Goal: Task Accomplishment & Management: Manage account settings

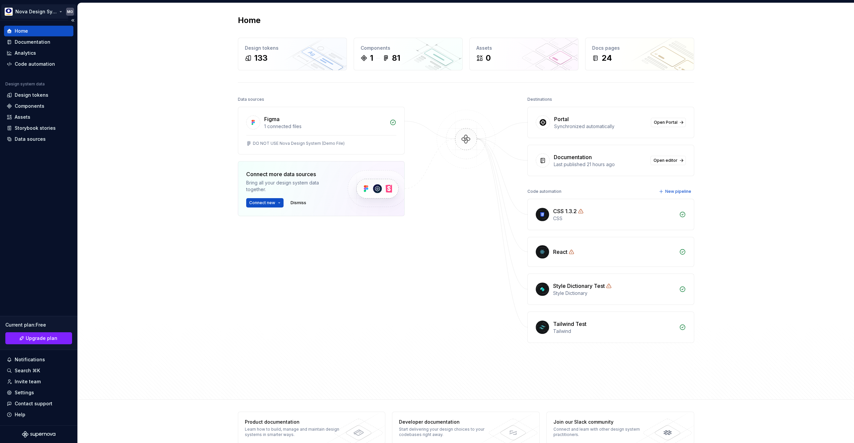
click at [58, 11] on html "Nova Design System MO Home Documentation Analytics Code automation Design syste…" at bounding box center [427, 221] width 854 height 443
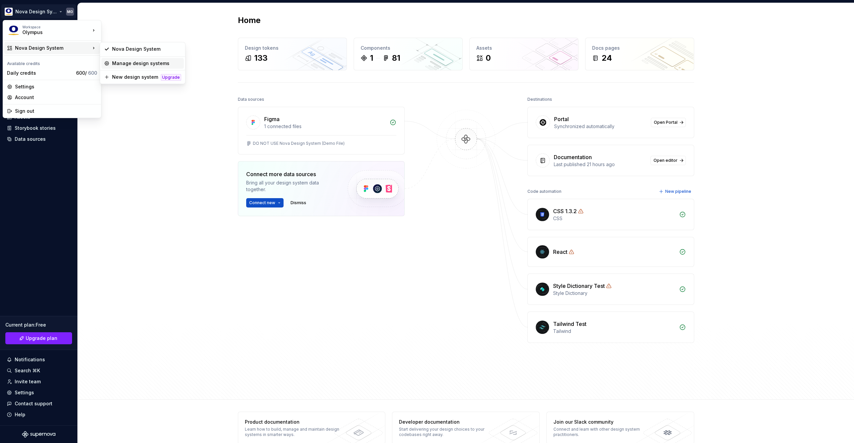
click at [116, 62] on div "Manage design systems" at bounding box center [146, 63] width 69 height 7
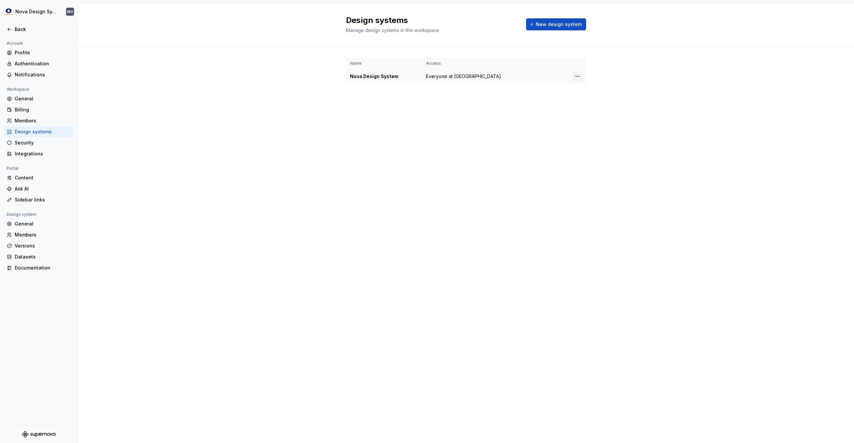
click at [580, 77] on html "Nova Design System MO Back Account Profile Authentication Notifications Workspa…" at bounding box center [427, 221] width 854 height 443
click at [601, 100] on div "Design system settings" at bounding box center [616, 100] width 63 height 7
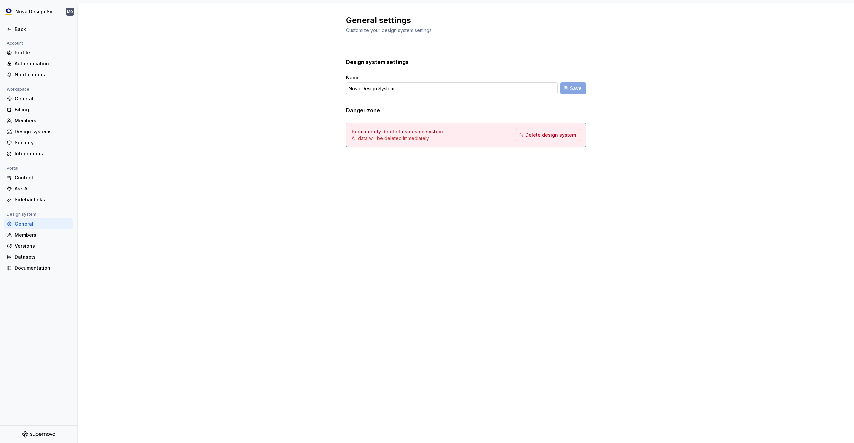
click at [355, 88] on input "Nova Design System" at bounding box center [452, 88] width 212 height 12
click at [354, 88] on input "Nova Design System" at bounding box center [452, 88] width 212 height 12
type input "Nova Design System"
click at [308, 130] on div "Design system settings Name Nova Design System Save Danger zone Permanently del…" at bounding box center [466, 109] width 776 height 127
click at [357, 89] on input "Nova Design System" at bounding box center [452, 88] width 212 height 12
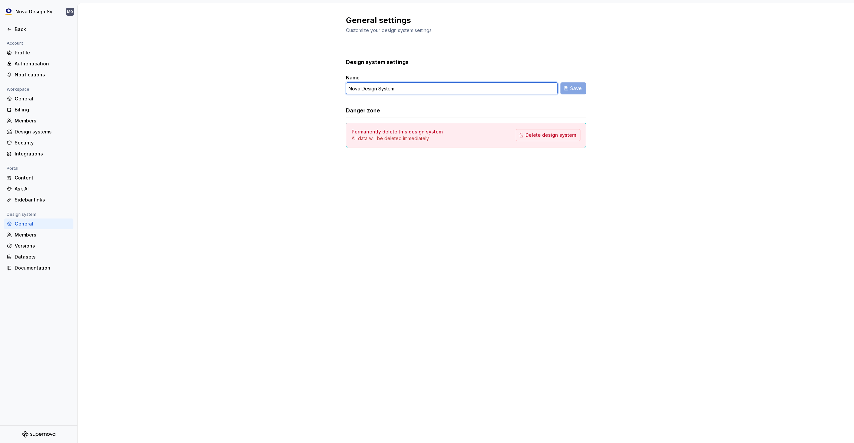
click at [357, 89] on input "Nova Design System" at bounding box center [452, 88] width 212 height 12
click at [312, 151] on div "Design system settings Name Nova Design System Save Danger zone Permanently del…" at bounding box center [466, 109] width 776 height 127
click at [25, 106] on div "Billing" at bounding box center [43, 109] width 56 height 7
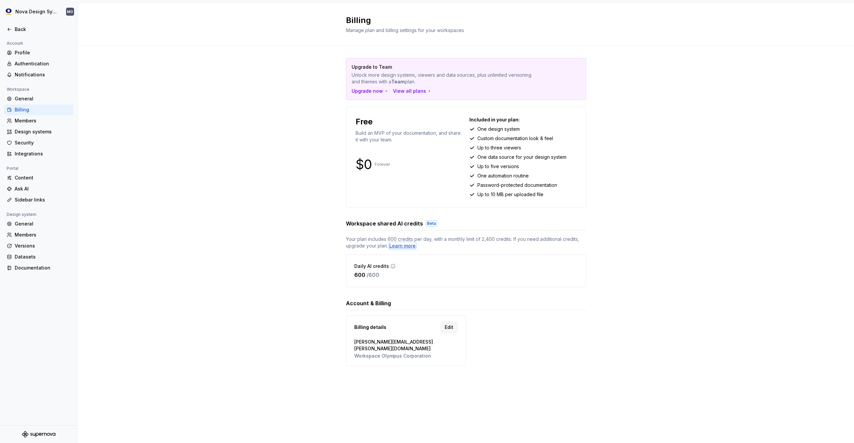
click at [403, 245] on div "Learn more" at bounding box center [402, 245] width 26 height 7
click at [401, 91] on div "View all plans" at bounding box center [412, 91] width 39 height 7
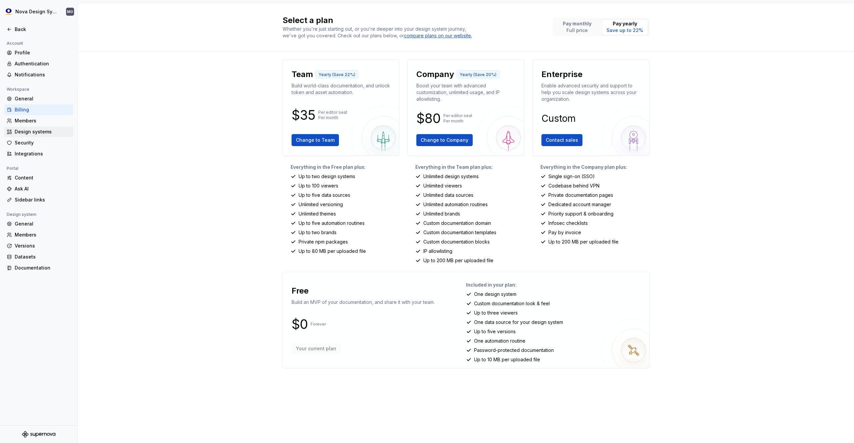
click at [38, 131] on div "Design systems" at bounding box center [43, 131] width 56 height 7
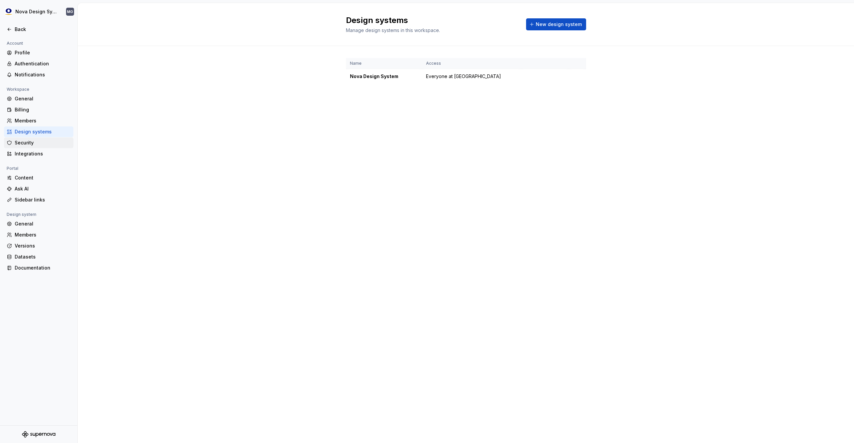
click at [33, 145] on div "Security" at bounding box center [43, 142] width 56 height 7
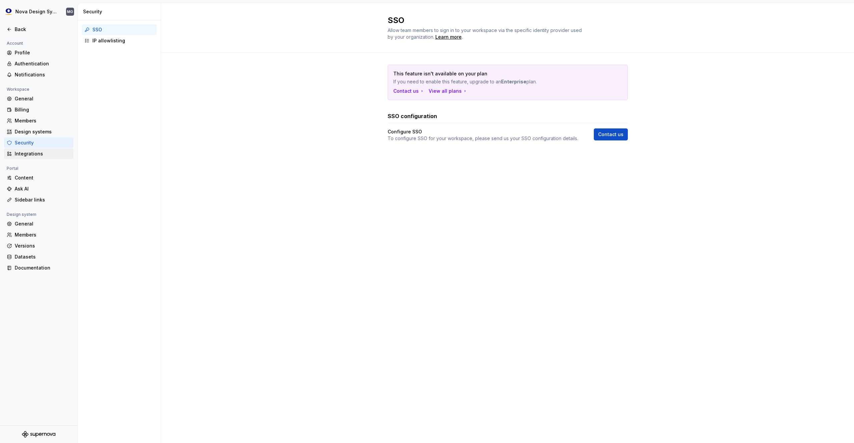
click at [31, 154] on div "Integrations" at bounding box center [43, 153] width 56 height 7
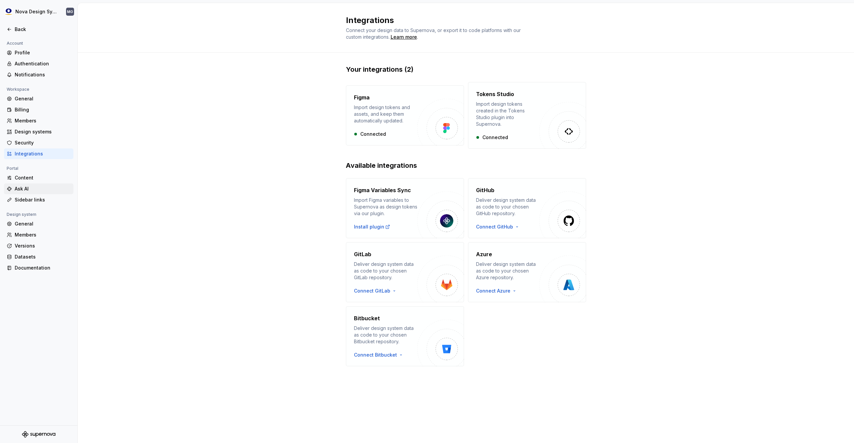
click at [30, 187] on div "Ask AI" at bounding box center [43, 188] width 56 height 7
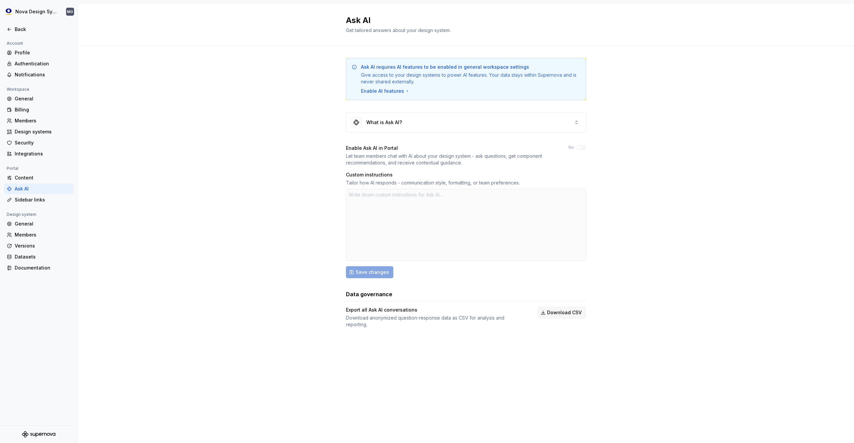
click at [387, 196] on div at bounding box center [466, 225] width 240 height 72
click at [36, 269] on div "Documentation" at bounding box center [43, 267] width 56 height 7
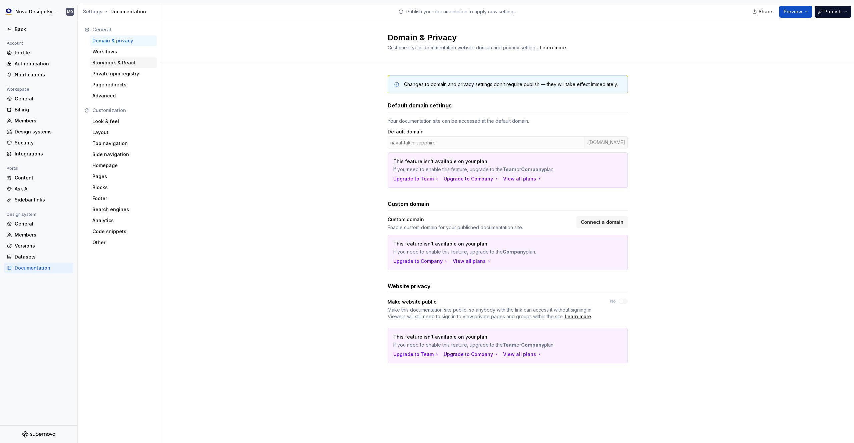
click at [112, 63] on div "Storybook & React" at bounding box center [123, 62] width 62 height 7
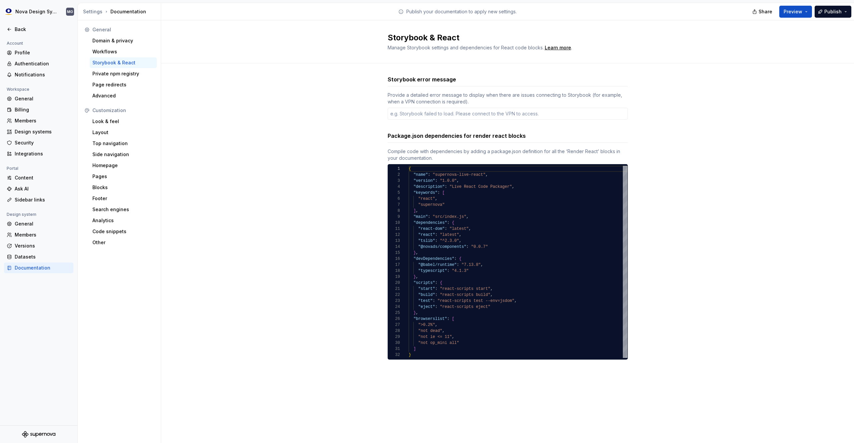
type textarea "*"
click at [118, 70] on div "Private npm registry" at bounding box center [123, 73] width 67 height 11
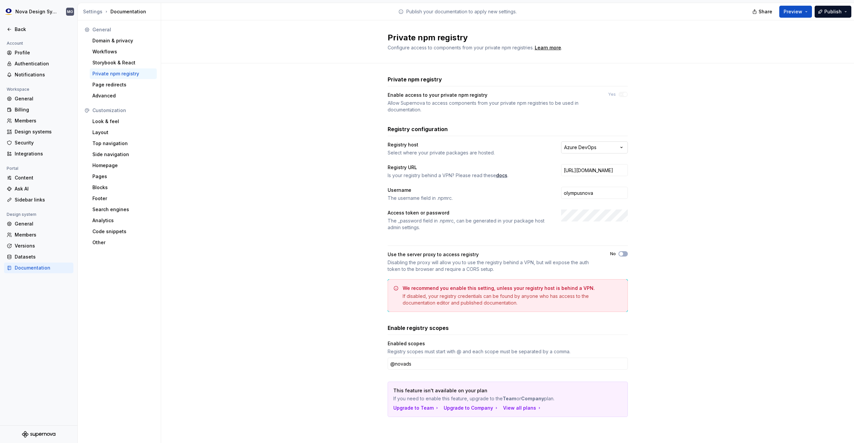
click at [602, 145] on html "**********" at bounding box center [427, 221] width 854 height 443
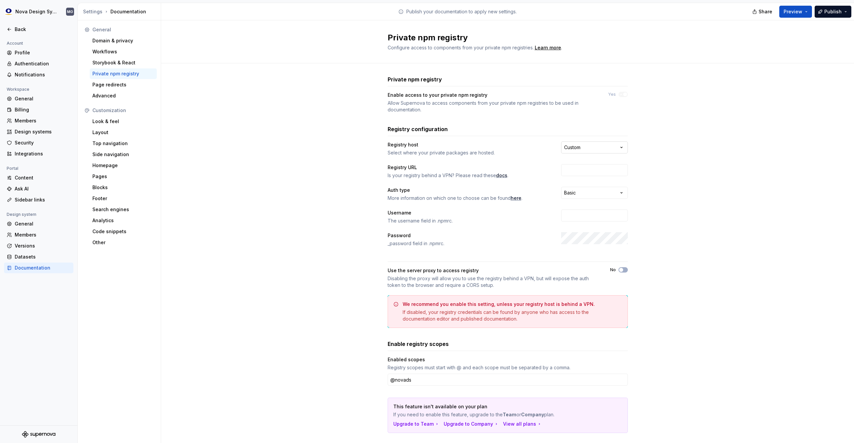
click at [596, 148] on html "**********" at bounding box center [427, 221] width 854 height 443
select select "**********"
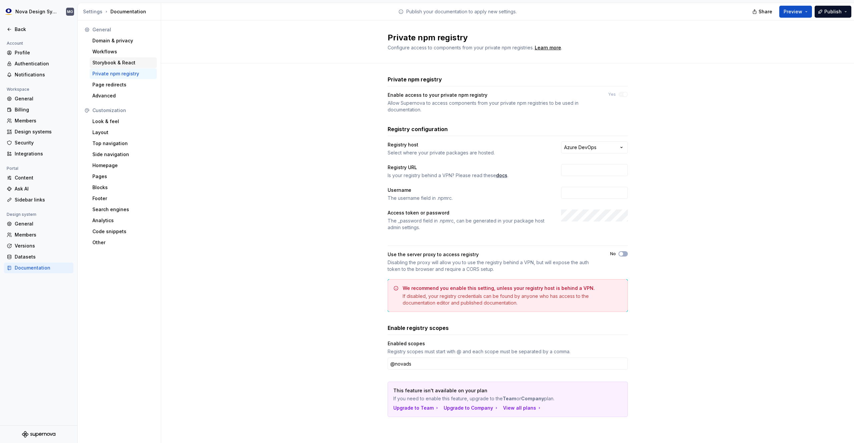
click at [114, 67] on div "Storybook & React" at bounding box center [123, 62] width 67 height 11
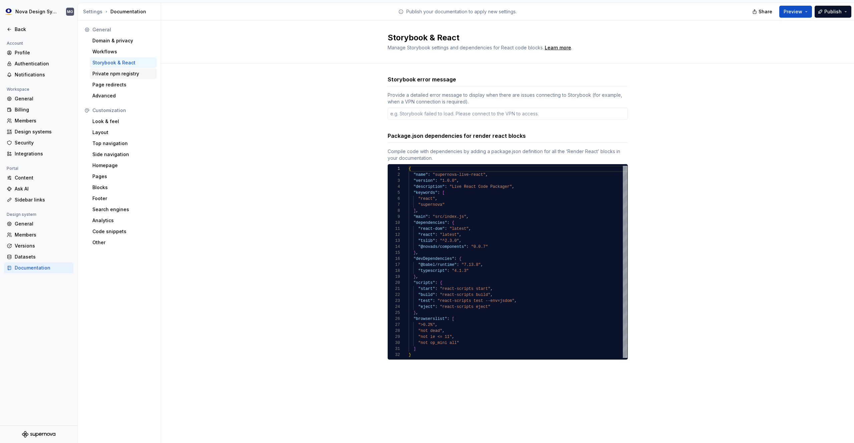
type textarea "*"
click at [117, 73] on div "Private npm registry" at bounding box center [123, 73] width 62 height 7
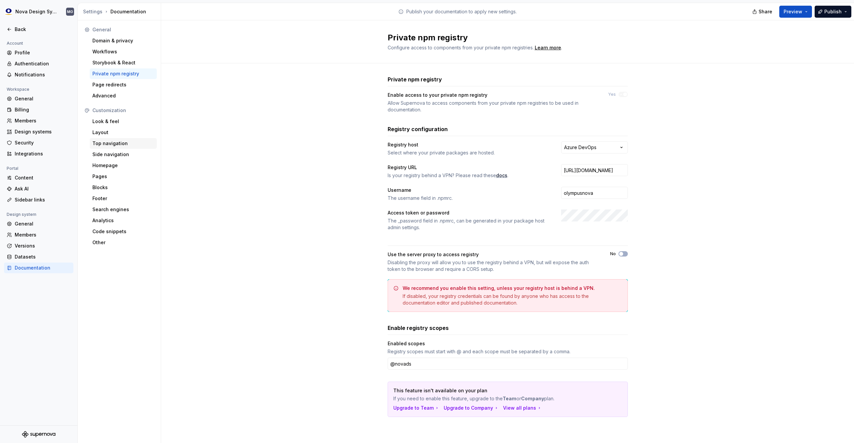
click at [121, 145] on div "Top navigation" at bounding box center [123, 143] width 62 height 7
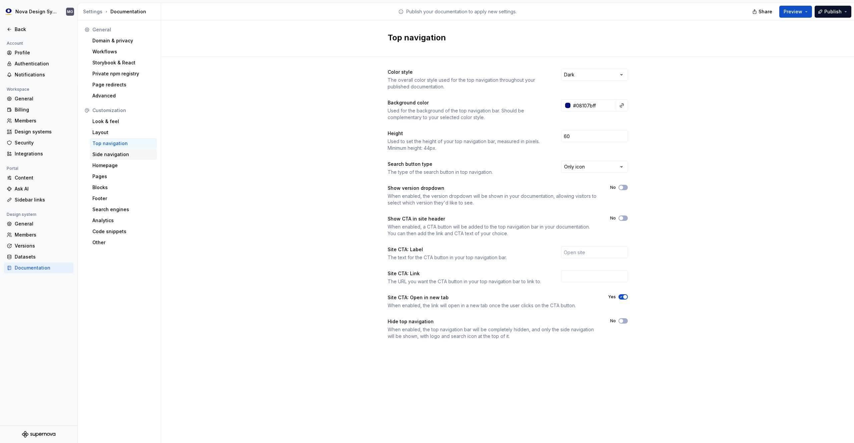
click at [122, 154] on div "Side navigation" at bounding box center [123, 154] width 62 height 7
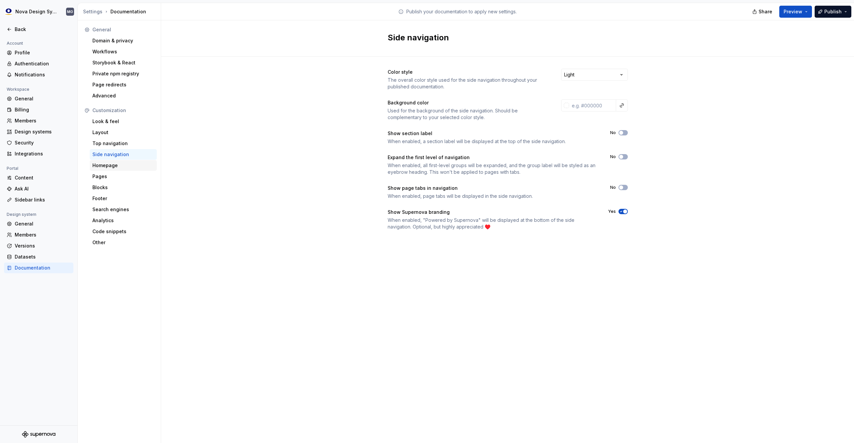
click at [115, 165] on div "Homepage" at bounding box center [123, 165] width 62 height 7
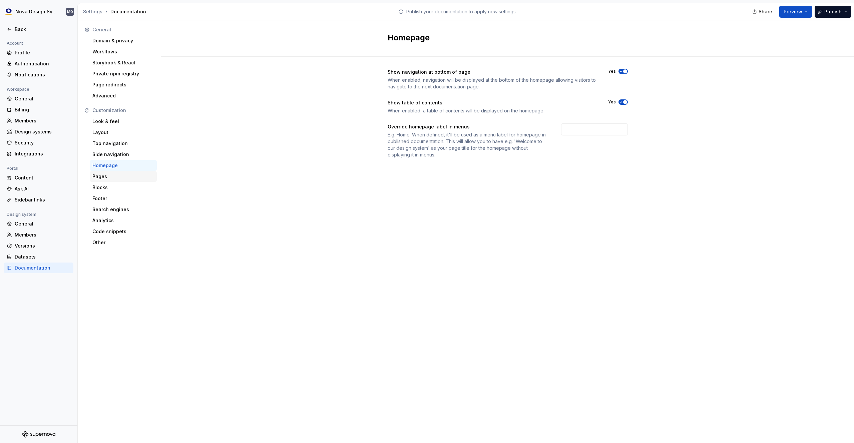
click at [106, 175] on div "Pages" at bounding box center [123, 176] width 62 height 7
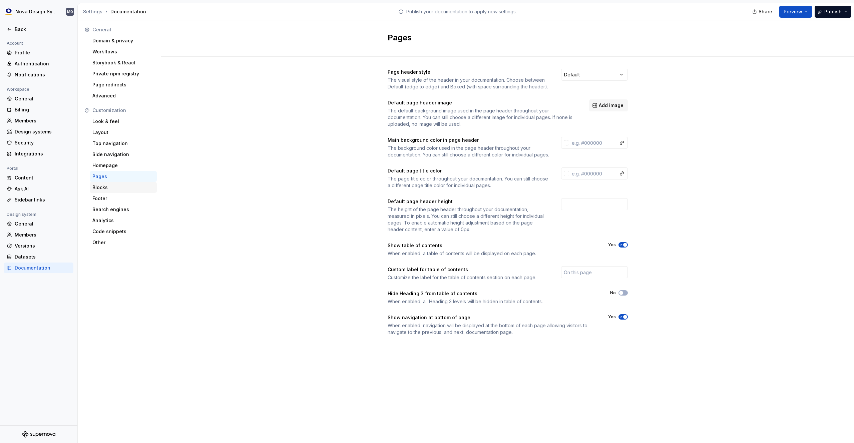
click at [105, 187] on div "Blocks" at bounding box center [123, 187] width 62 height 7
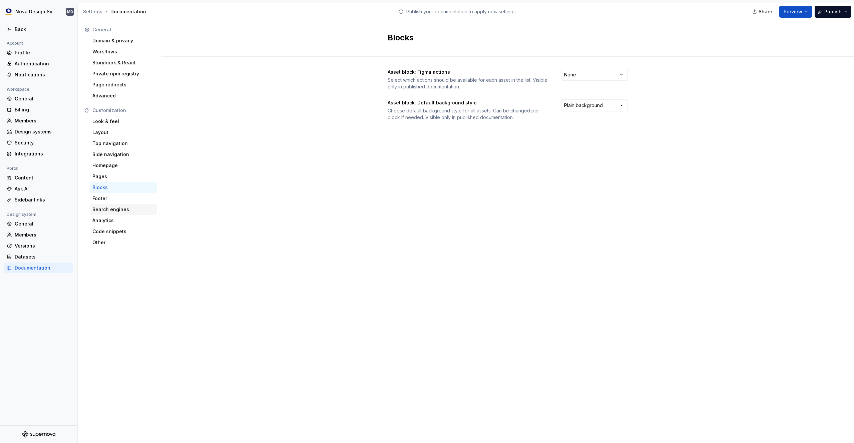
click at [113, 208] on div "Search engines" at bounding box center [123, 209] width 62 height 7
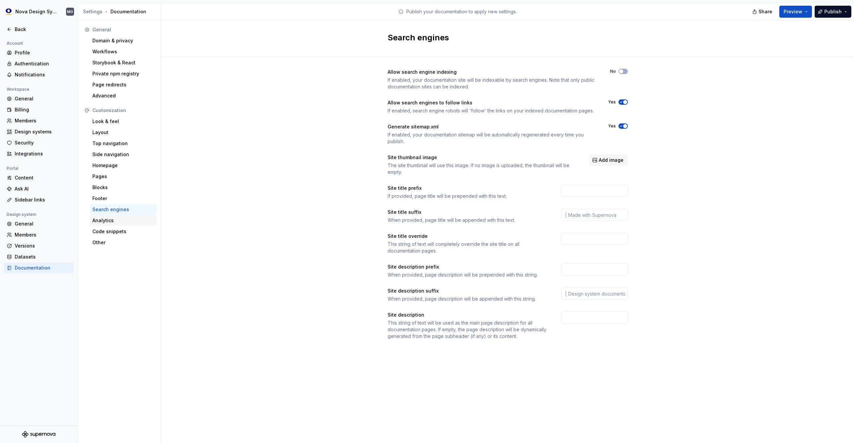
click at [114, 223] on div "Analytics" at bounding box center [123, 220] width 62 height 7
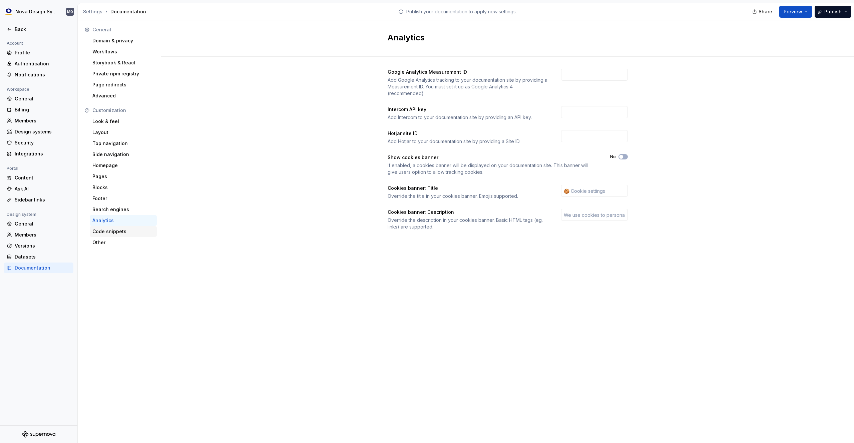
click at [116, 233] on div "Code snippets" at bounding box center [123, 231] width 62 height 7
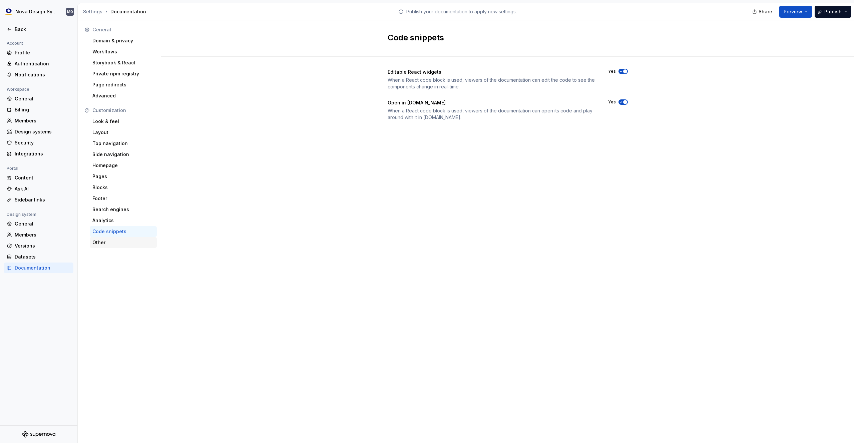
click at [106, 241] on div "Other" at bounding box center [123, 242] width 62 height 7
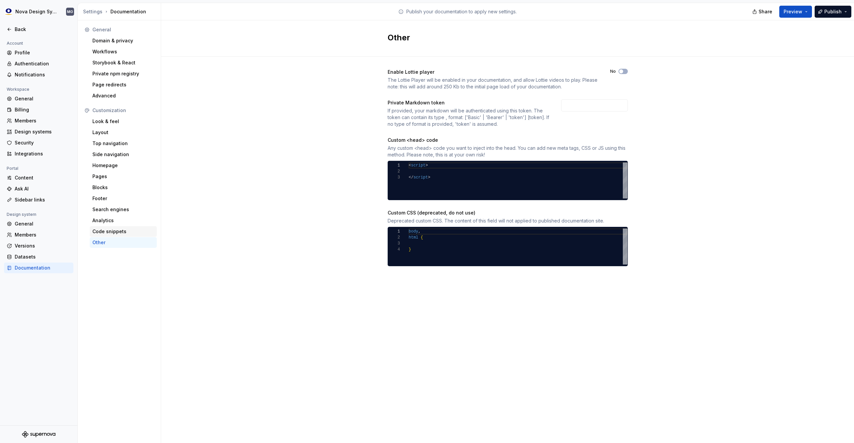
click at [111, 230] on div "Code snippets" at bounding box center [123, 231] width 62 height 7
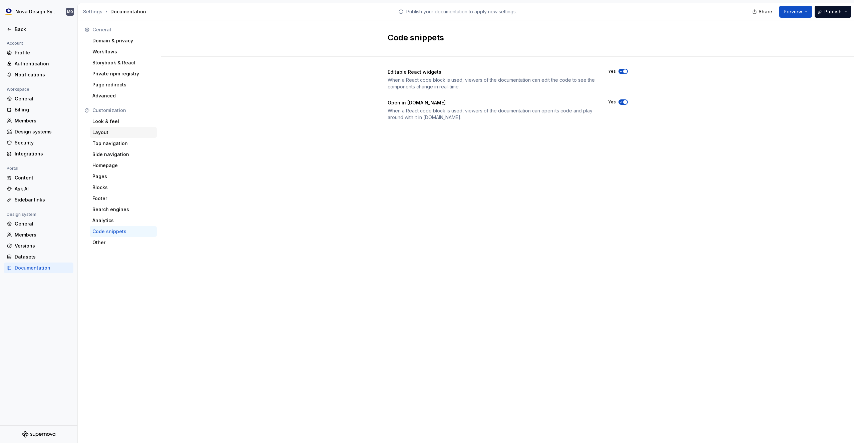
click at [106, 131] on div "Layout" at bounding box center [123, 132] width 62 height 7
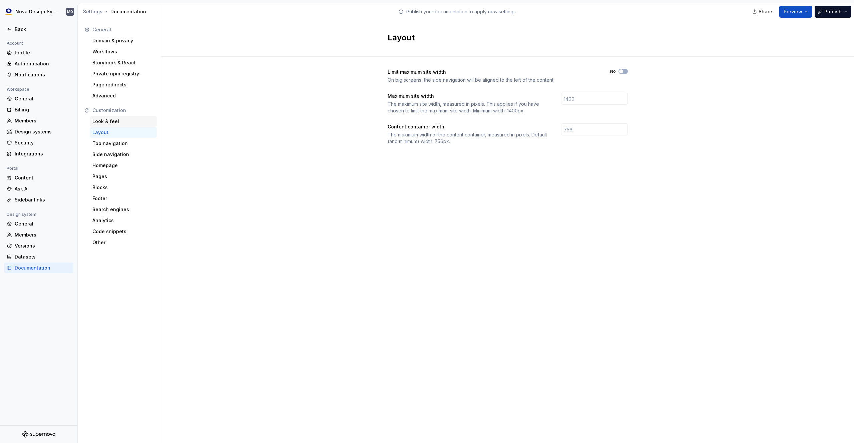
click at [108, 122] on div "Look & feel" at bounding box center [123, 121] width 62 height 7
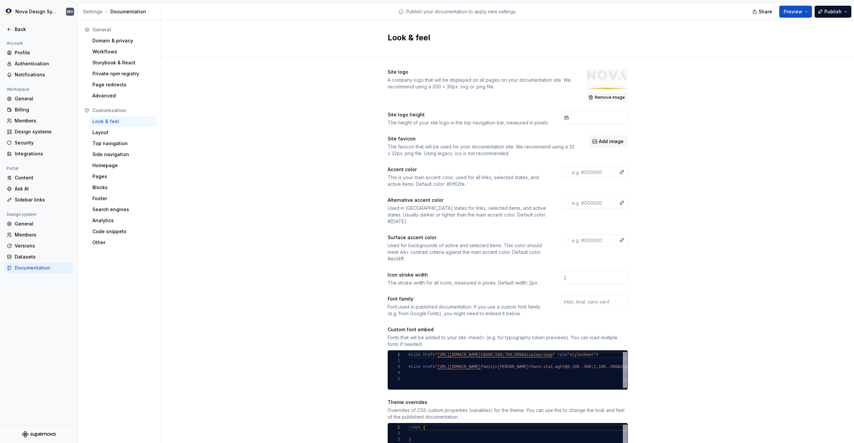
click at [614, 97] on span "Remove image" at bounding box center [610, 97] width 30 height 5
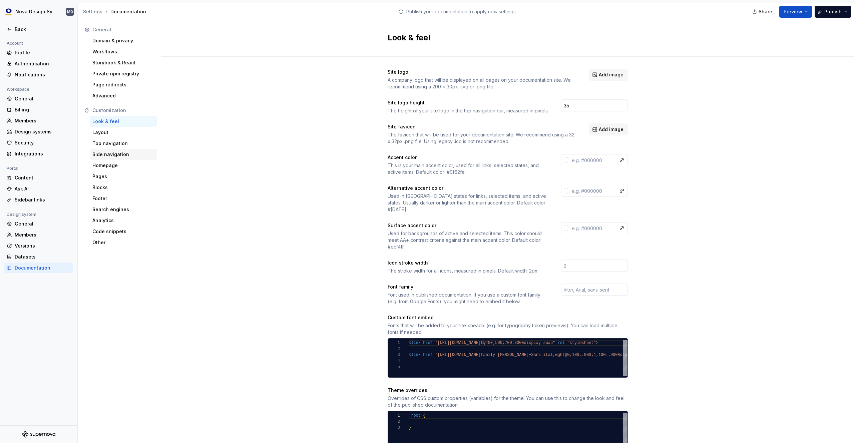
click at [155, 157] on div "Side navigation" at bounding box center [123, 154] width 67 height 11
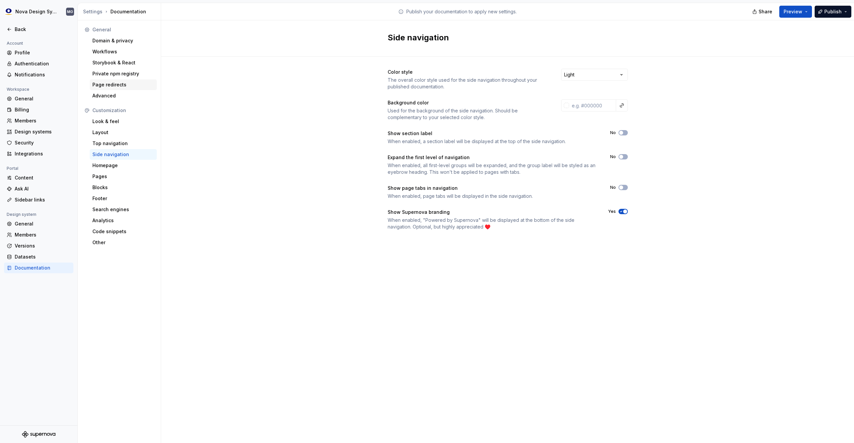
click at [116, 89] on div "Page redirects" at bounding box center [123, 84] width 67 height 11
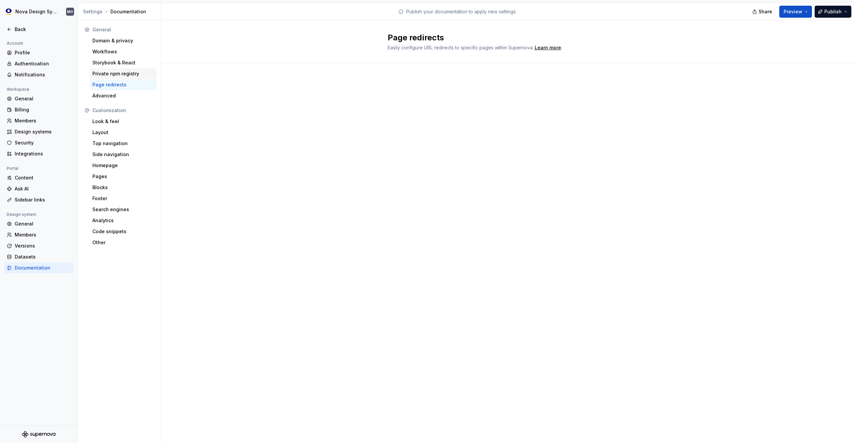
click at [123, 72] on div "Private npm registry" at bounding box center [123, 73] width 62 height 7
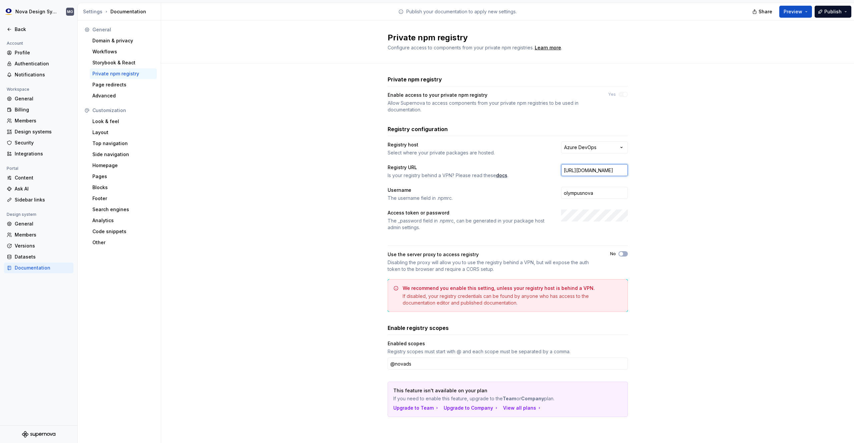
scroll to position [0, 247]
drag, startPoint x: 610, startPoint y: 170, endPoint x: 632, endPoint y: 169, distance: 22.3
click at [632, 169] on div "**********" at bounding box center [507, 252] width 693 height 379
click at [613, 169] on input "[URL][DOMAIN_NAME]" at bounding box center [594, 170] width 67 height 12
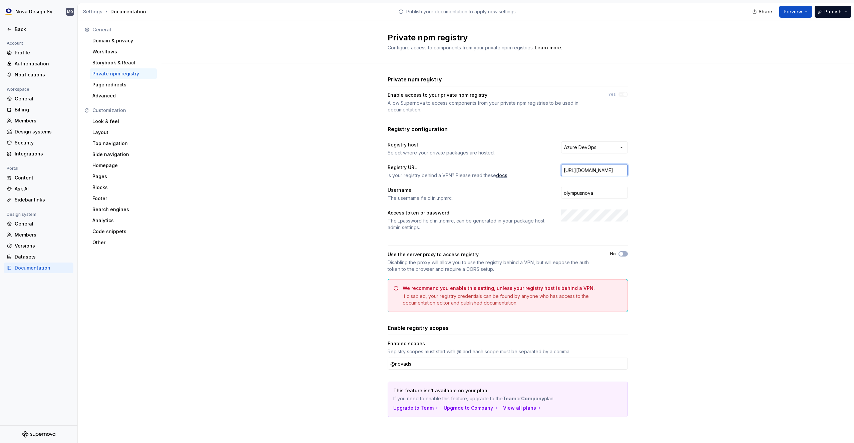
drag, startPoint x: 610, startPoint y: 170, endPoint x: 552, endPoint y: 170, distance: 58.0
click at [552, 170] on div "Registry URL Is your registry behind a VPN? Please read these docs . [URL][DOMA…" at bounding box center [507, 171] width 240 height 15
click at [595, 169] on input "[URL][DOMAIN_NAME]" at bounding box center [594, 170] width 67 height 12
drag, startPoint x: 584, startPoint y: 170, endPoint x: 629, endPoint y: 171, distance: 45.0
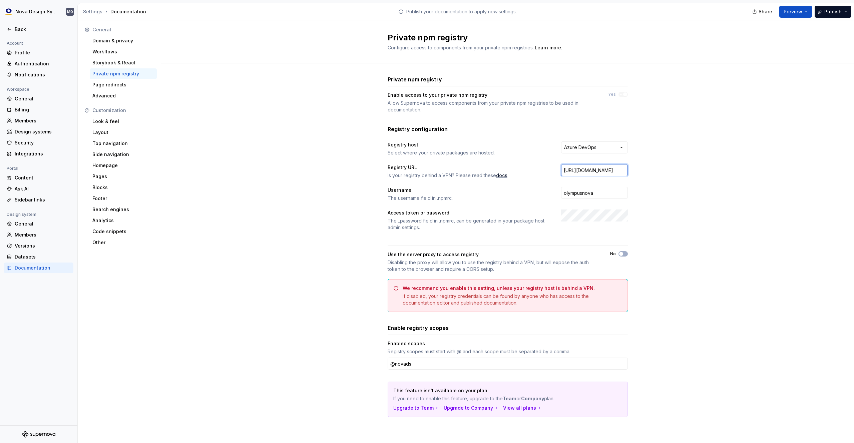
click at [629, 171] on div "**********" at bounding box center [507, 252] width 693 height 379
click at [611, 170] on input "[URL][DOMAIN_NAME]" at bounding box center [594, 170] width 67 height 12
drag, startPoint x: 616, startPoint y: 170, endPoint x: 630, endPoint y: 170, distance: 14.7
click at [630, 170] on div "**********" at bounding box center [507, 252] width 693 height 379
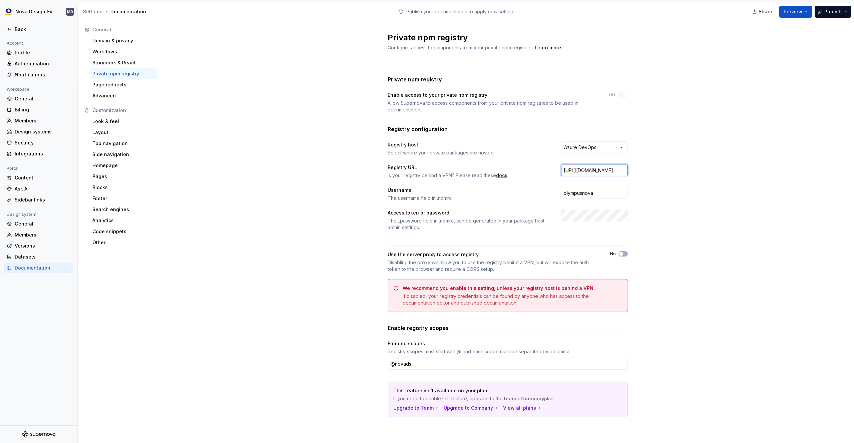
click at [607, 171] on input "[URL][DOMAIN_NAME]" at bounding box center [594, 170] width 67 height 12
drag, startPoint x: 602, startPoint y: 171, endPoint x: 559, endPoint y: 170, distance: 42.7
click at [559, 170] on div "Registry URL Is your registry behind a VPN? Please read these docs . [URL][DOMA…" at bounding box center [507, 171] width 240 height 15
click at [603, 170] on input "[URL][DOMAIN_NAME]" at bounding box center [594, 170] width 67 height 12
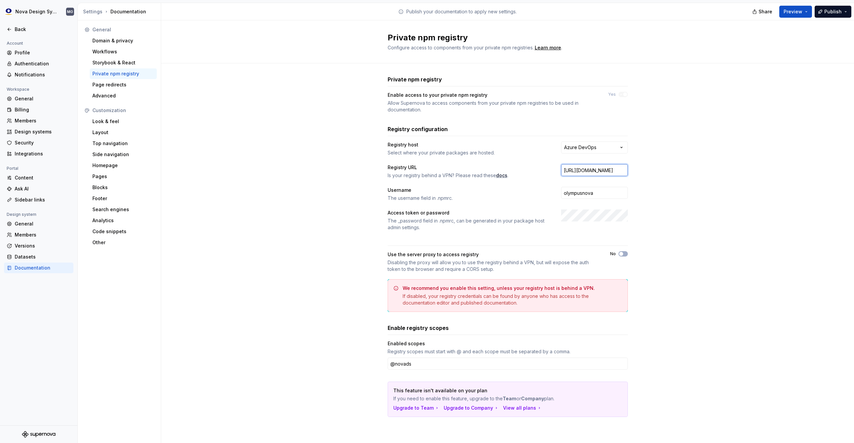
click at [610, 171] on input "[URL][DOMAIN_NAME]" at bounding box center [594, 170] width 67 height 12
click at [609, 170] on input "[URL][DOMAIN_NAME]" at bounding box center [594, 170] width 67 height 12
drag, startPoint x: 587, startPoint y: 171, endPoint x: 643, endPoint y: 171, distance: 56.4
click at [643, 171] on div "**********" at bounding box center [507, 252] width 693 height 379
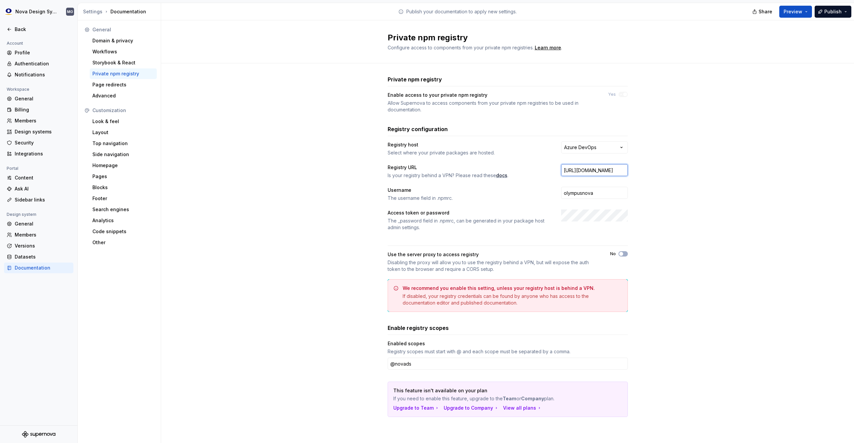
click at [609, 171] on input "[URL][DOMAIN_NAME]" at bounding box center [594, 170] width 67 height 12
drag, startPoint x: 598, startPoint y: 170, endPoint x: 541, endPoint y: 171, distance: 57.4
click at [541, 171] on div "Registry URL Is your registry behind a VPN? Please read these docs . [URL][DOMA…" at bounding box center [507, 171] width 240 height 15
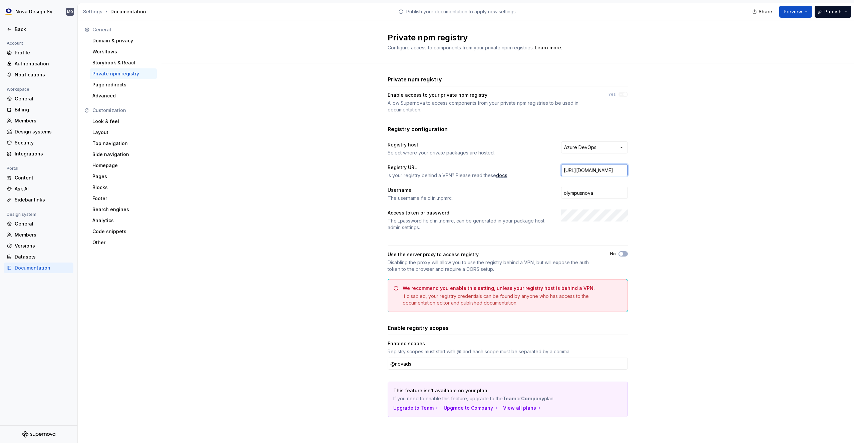
drag, startPoint x: 602, startPoint y: 170, endPoint x: 635, endPoint y: 168, distance: 33.1
click at [635, 168] on div "**********" at bounding box center [507, 252] width 693 height 379
click at [597, 171] on input "[URL][DOMAIN_NAME]" at bounding box center [594, 170] width 67 height 12
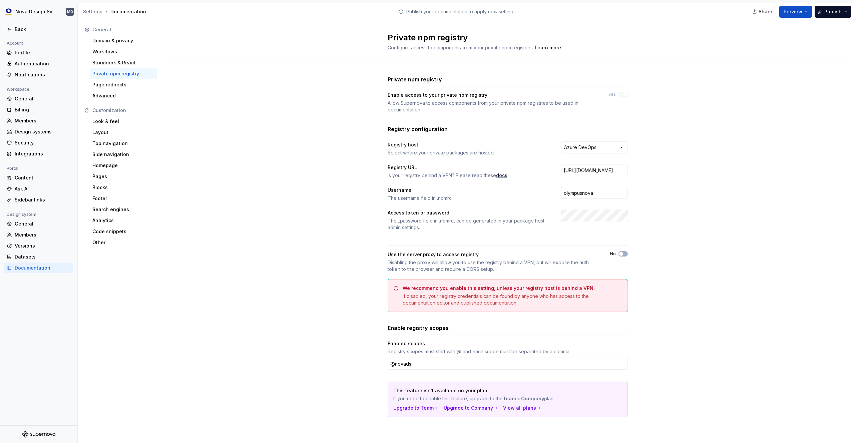
scroll to position [0, 0]
click at [692, 177] on div "**********" at bounding box center [507, 252] width 693 height 379
click at [591, 170] on input "[URL][DOMAIN_NAME]" at bounding box center [594, 170] width 67 height 12
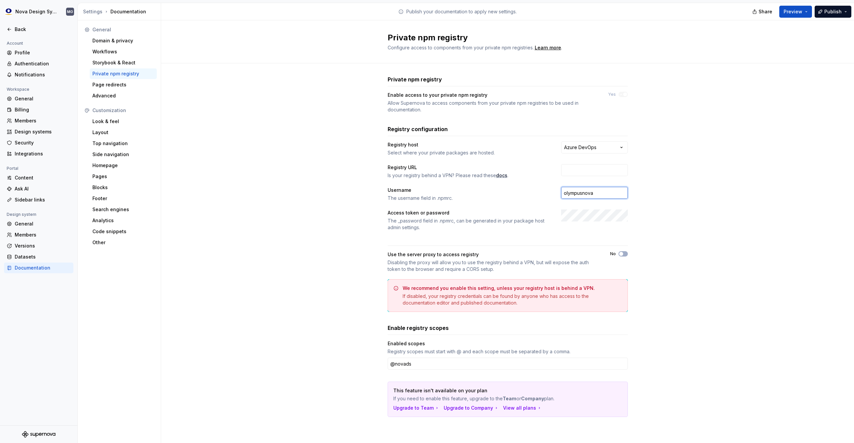
click at [604, 192] on input "olympusnova" at bounding box center [594, 193] width 67 height 12
click at [674, 212] on div "**********" at bounding box center [507, 252] width 693 height 379
click at [353, 200] on div "**********" at bounding box center [507, 252] width 693 height 379
click at [595, 149] on html "**********" at bounding box center [427, 221] width 854 height 443
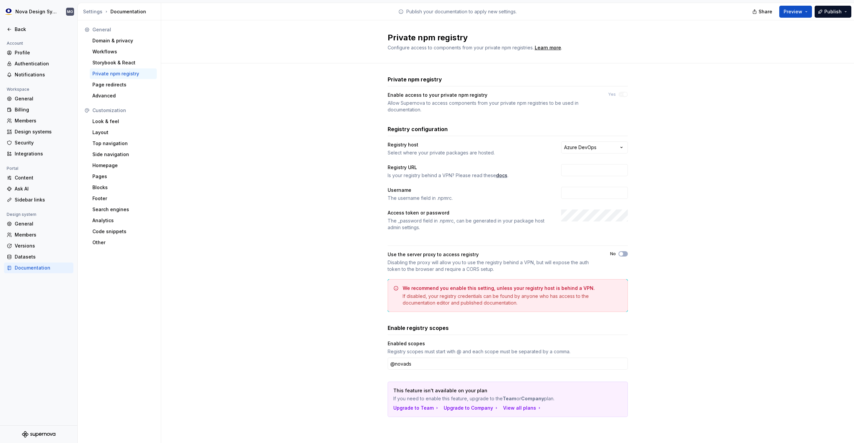
click at [644, 136] on html "**********" at bounding box center [427, 221] width 854 height 443
click at [681, 210] on div "**********" at bounding box center [507, 252] width 693 height 379
click at [835, 11] on span "Publish" at bounding box center [832, 11] width 17 height 7
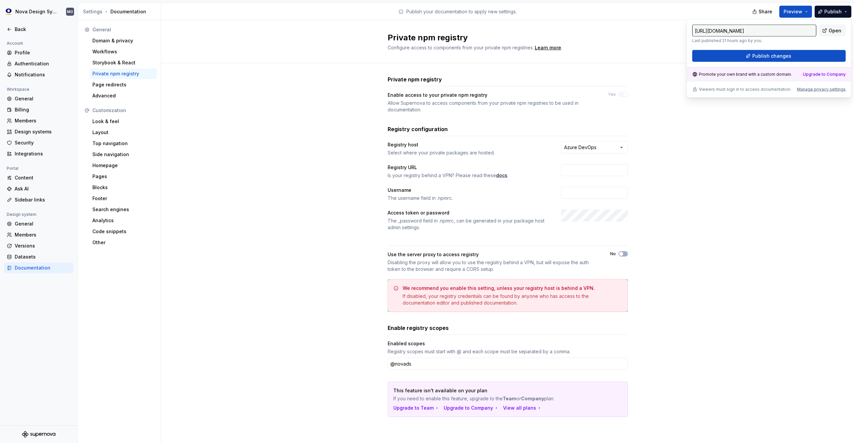
click at [718, 157] on div "**********" at bounding box center [507, 252] width 693 height 379
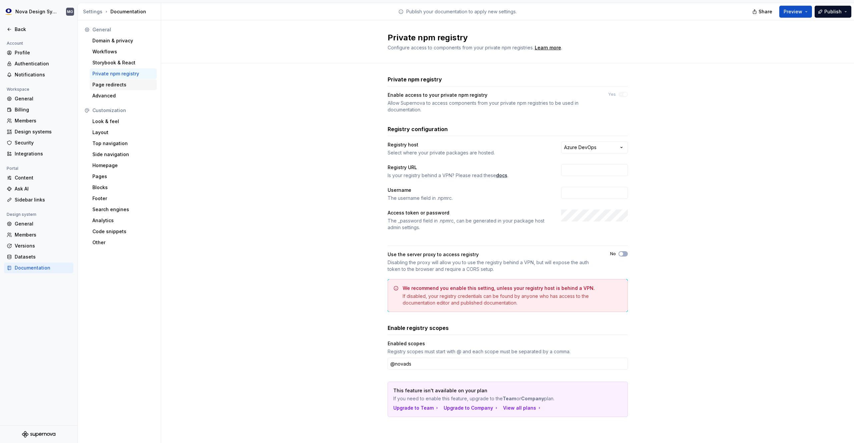
click at [112, 86] on div "Page redirects" at bounding box center [123, 84] width 62 height 7
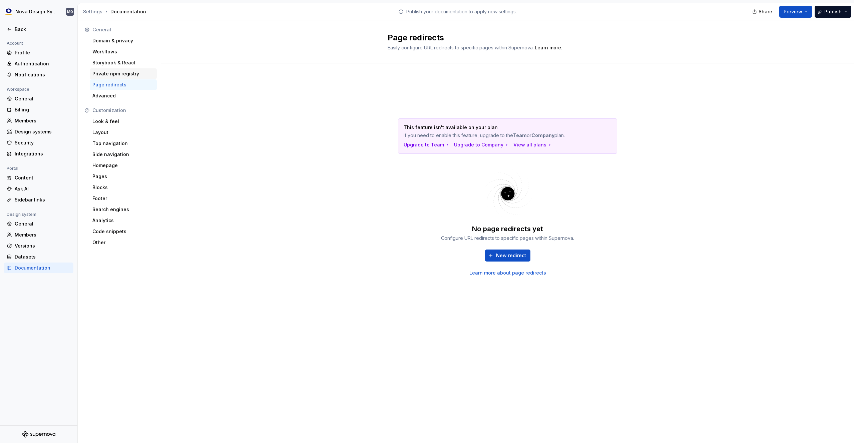
click at [119, 74] on div "Private npm registry" at bounding box center [123, 73] width 62 height 7
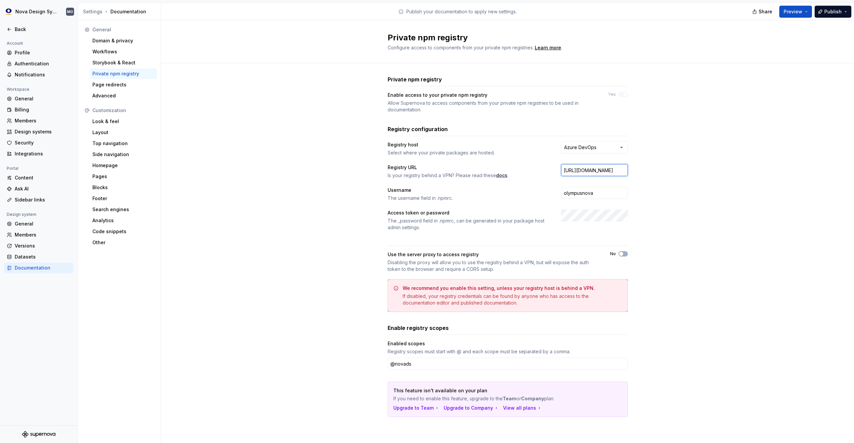
click at [609, 169] on input "[URL][DOMAIN_NAME]" at bounding box center [594, 170] width 67 height 12
click at [594, 192] on input "olympusnova" at bounding box center [594, 193] width 67 height 12
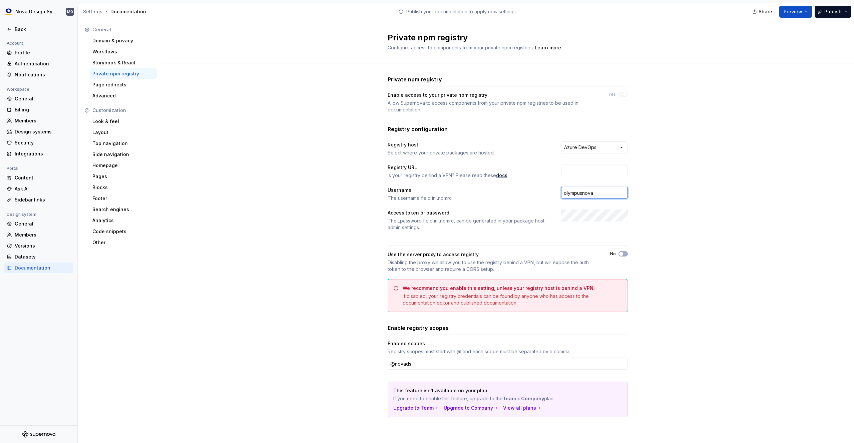
click at [594, 192] on input "olympusnova" at bounding box center [594, 193] width 67 height 12
click at [688, 186] on div "**********" at bounding box center [507, 252] width 693 height 379
click at [824, 15] on button "Publish" at bounding box center [832, 12] width 37 height 12
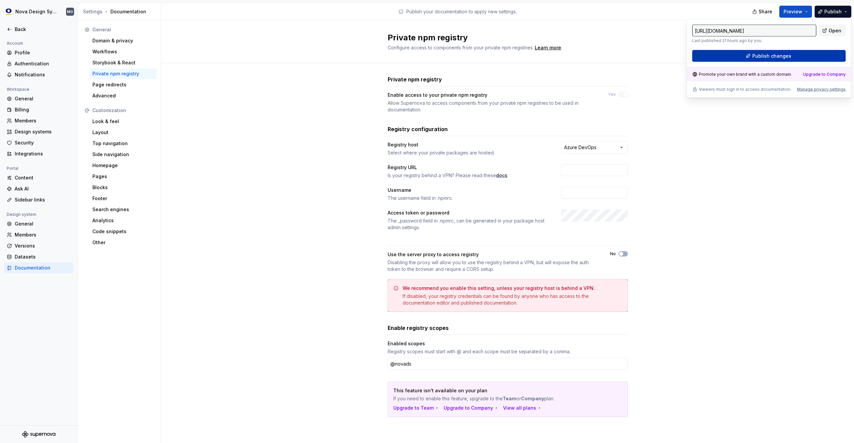
click at [763, 54] on span "Publish changes" at bounding box center [771, 56] width 39 height 7
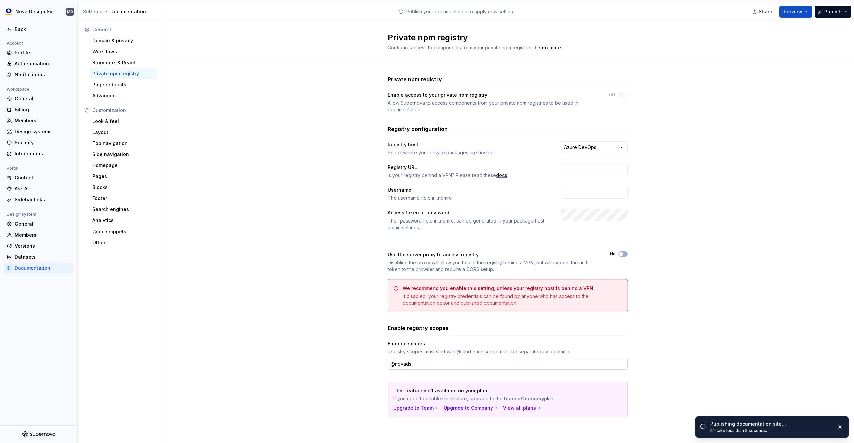
click at [403, 365] on input "@novads" at bounding box center [507, 363] width 240 height 12
click at [770, 293] on div "**********" at bounding box center [507, 252] width 693 height 379
click at [840, 427] on button "button" at bounding box center [839, 428] width 9 height 9
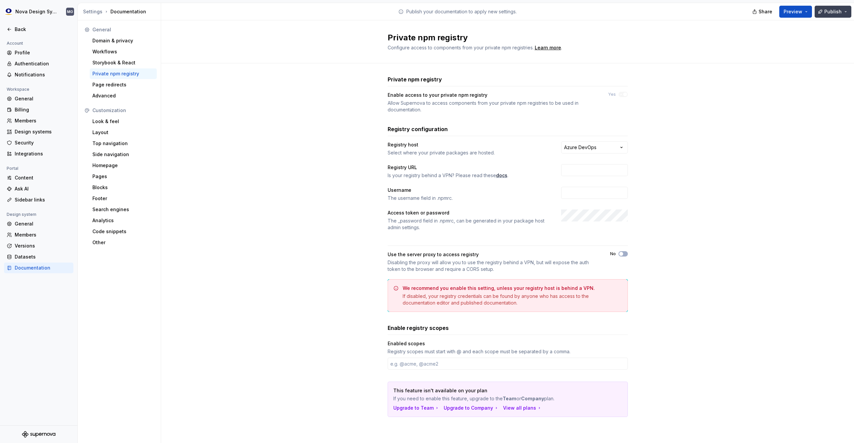
click at [830, 12] on span "Publish" at bounding box center [832, 11] width 17 height 7
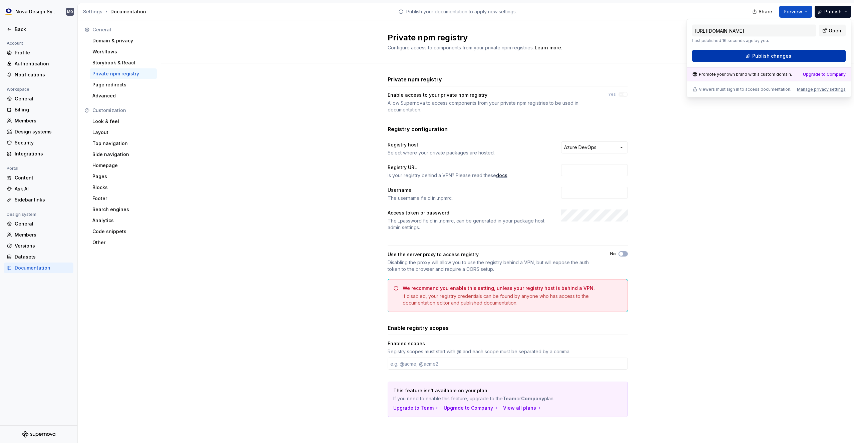
click at [752, 57] on button "Publish changes" at bounding box center [768, 56] width 153 height 12
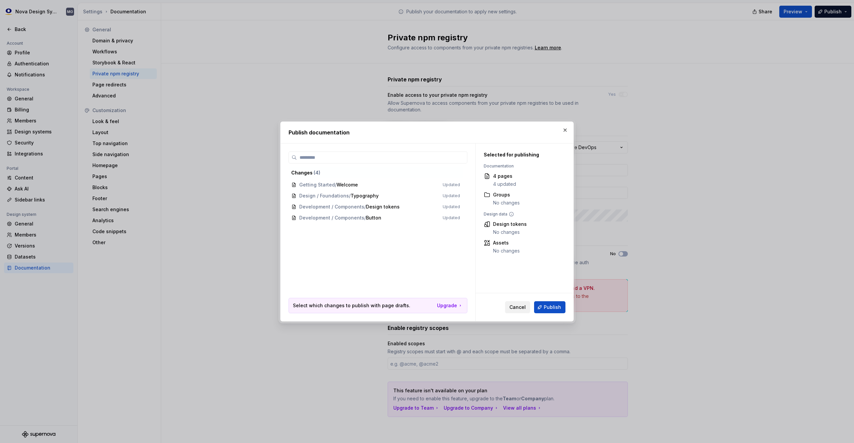
click at [518, 308] on span "Cancel" at bounding box center [517, 307] width 16 height 7
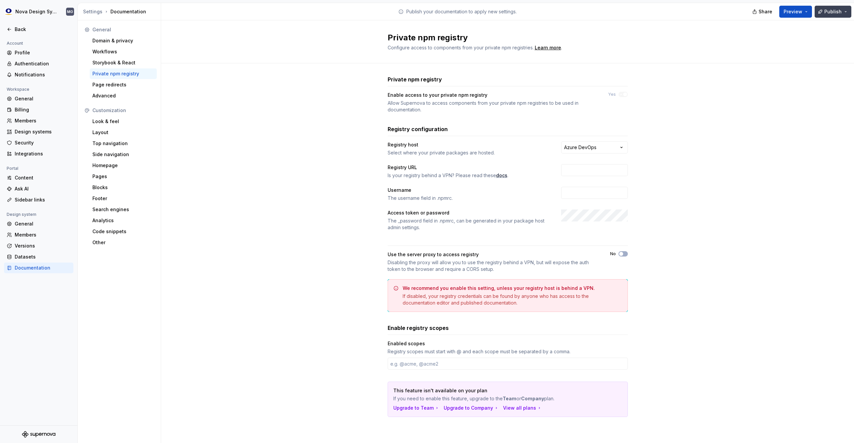
click at [846, 10] on button "Publish" at bounding box center [832, 12] width 37 height 12
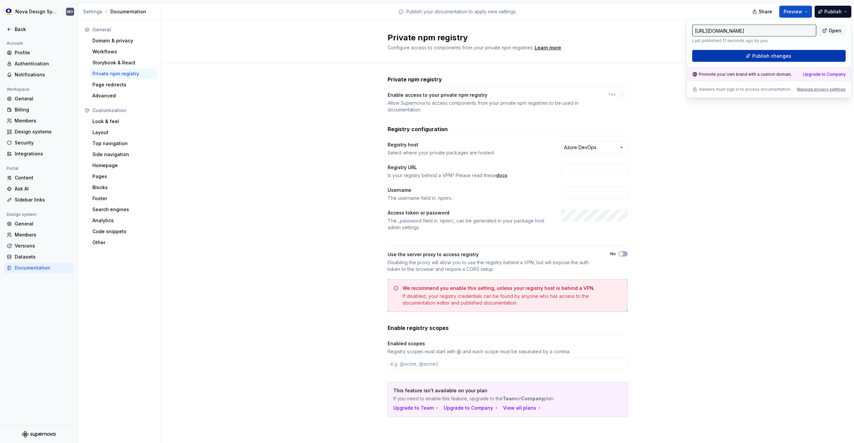
click at [767, 54] on span "Publish changes" at bounding box center [771, 56] width 39 height 7
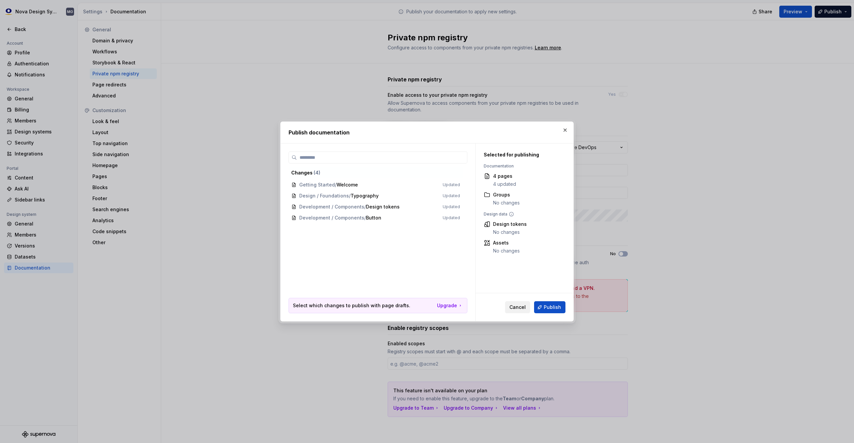
click at [517, 307] on span "Cancel" at bounding box center [517, 307] width 16 height 7
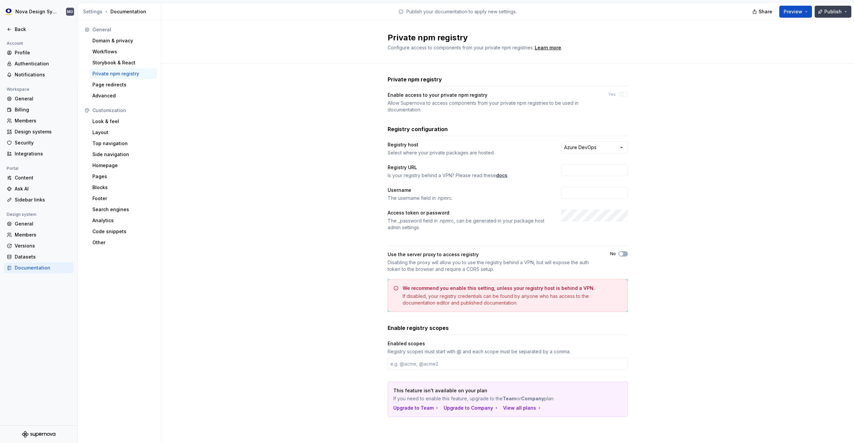
click at [818, 12] on button "Publish" at bounding box center [832, 12] width 37 height 12
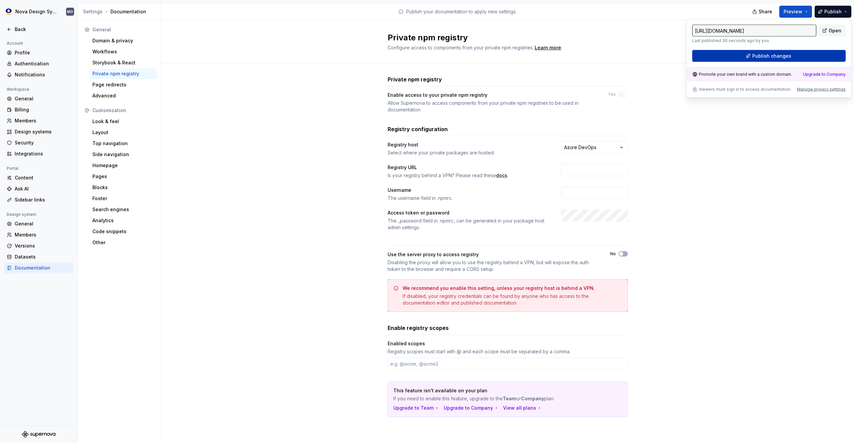
click at [755, 56] on span "Publish changes" at bounding box center [771, 56] width 39 height 7
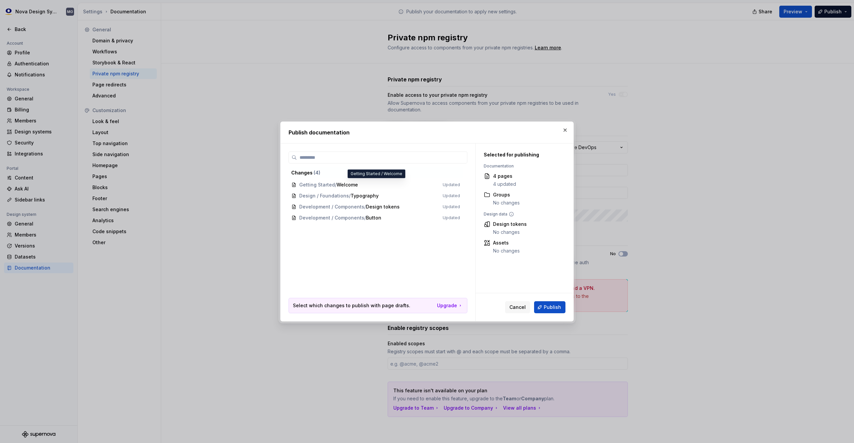
click at [443, 183] on span "Getting Started / Welcome Updated" at bounding box center [375, 184] width 174 height 11
click at [359, 185] on span "Getting Started / Welcome Updated" at bounding box center [375, 184] width 174 height 11
click at [544, 307] on button "Publish" at bounding box center [549, 307] width 31 height 12
